Goal: Transaction & Acquisition: Purchase product/service

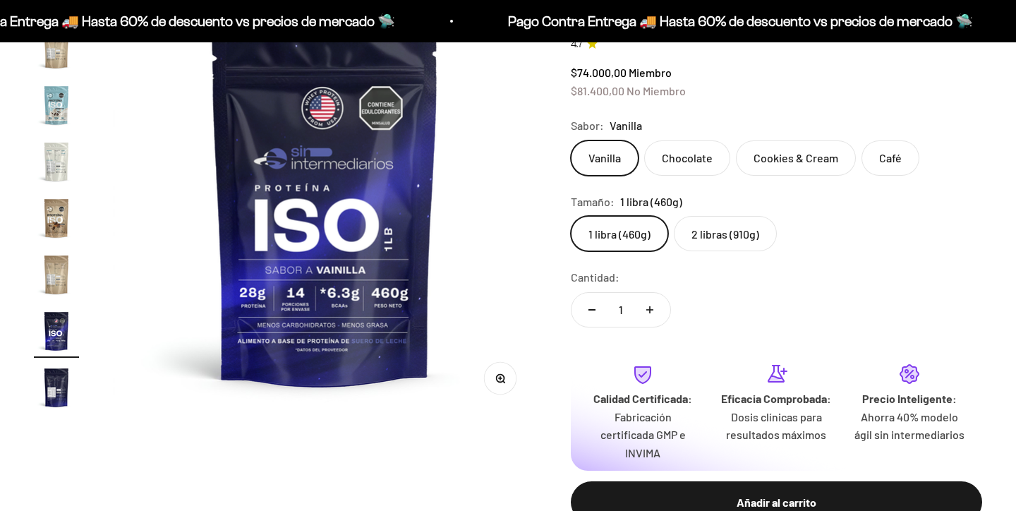
scroll to position [178, 0]
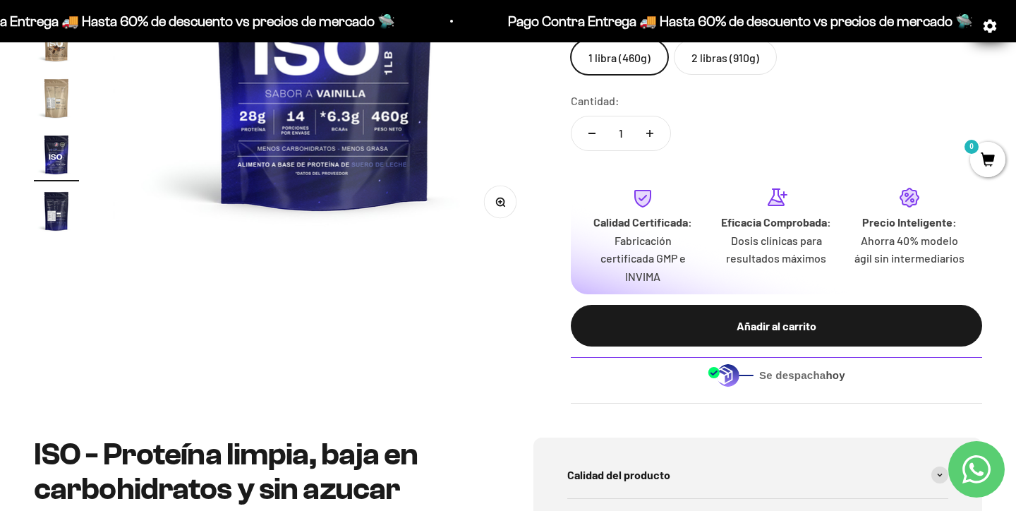
click at [754, 372] on div "Se despacha hoy" at bounding box center [776, 374] width 411 height 35
click at [817, 364] on div "Se despacha hoy" at bounding box center [776, 374] width 411 height 35
drag, startPoint x: 693, startPoint y: 367, endPoint x: 860, endPoint y: 388, distance: 167.8
click at [859, 388] on div "Se despacha hoy" at bounding box center [776, 374] width 411 height 35
click at [860, 388] on div "Se despacha hoy" at bounding box center [776, 374] width 411 height 35
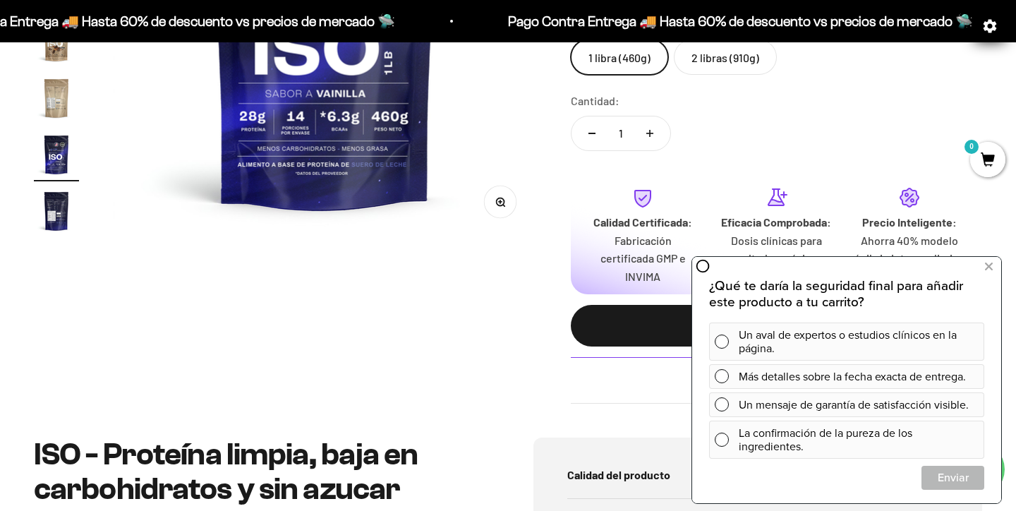
click at [508, 344] on div "Zoom Ir al artículo 1 Ir al artículo 2 Ir al artículo 3 Ir al artículo 4 Ir al …" at bounding box center [508, 109] width 948 height 589
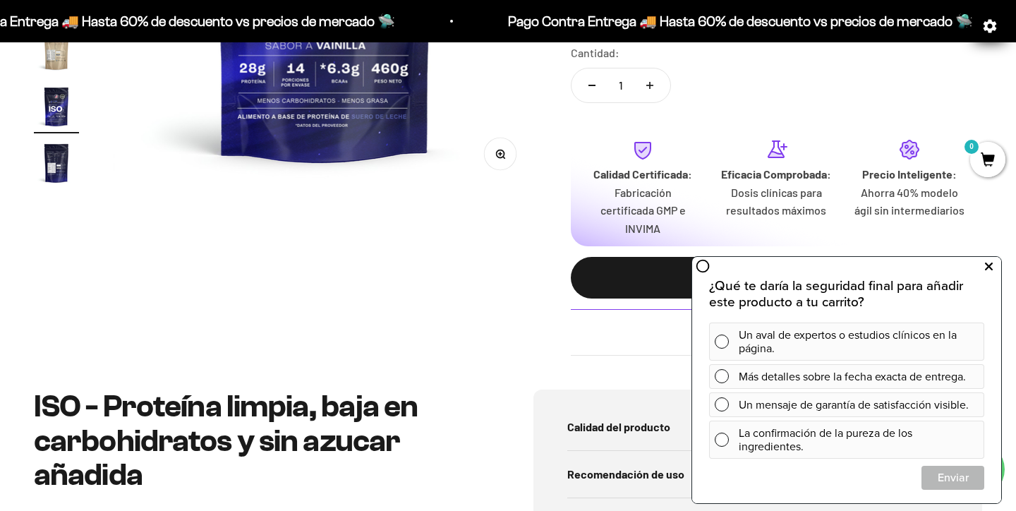
click at [992, 267] on button at bounding box center [987, 266] width 25 height 23
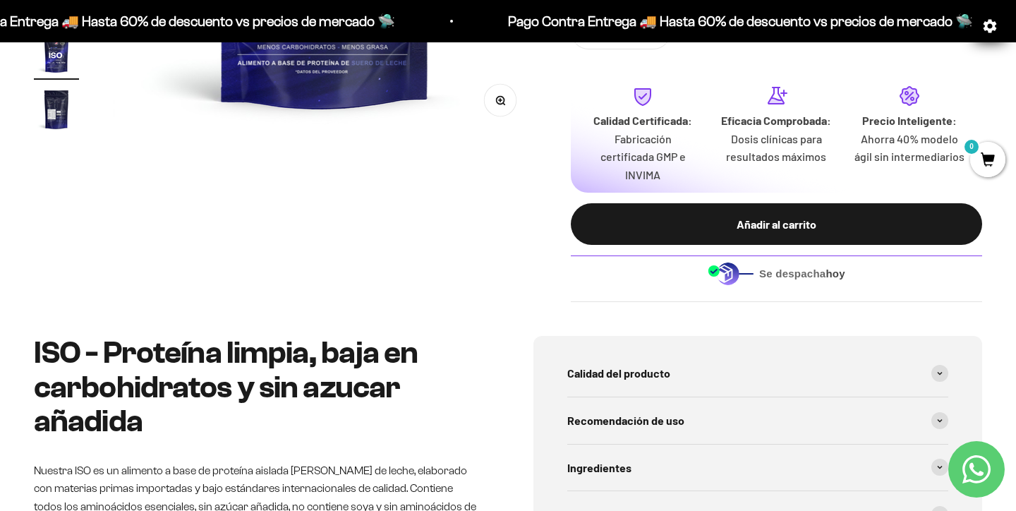
scroll to position [469, 0]
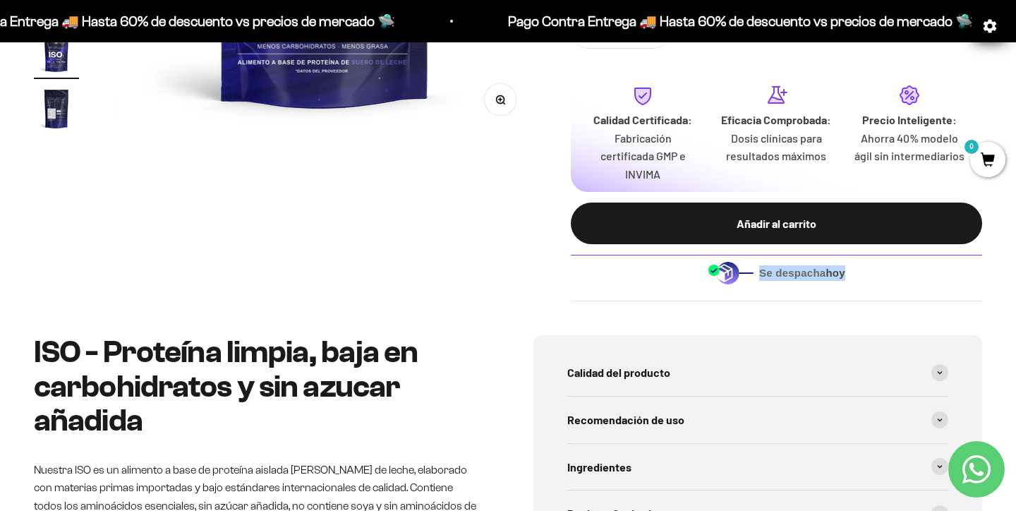
drag, startPoint x: 759, startPoint y: 272, endPoint x: 863, endPoint y: 272, distance: 104.4
click at [863, 272] on div "Se despacha hoy" at bounding box center [776, 272] width 411 height 35
copy span "Se despacha hoy"
